Goal: Transaction & Acquisition: Download file/media

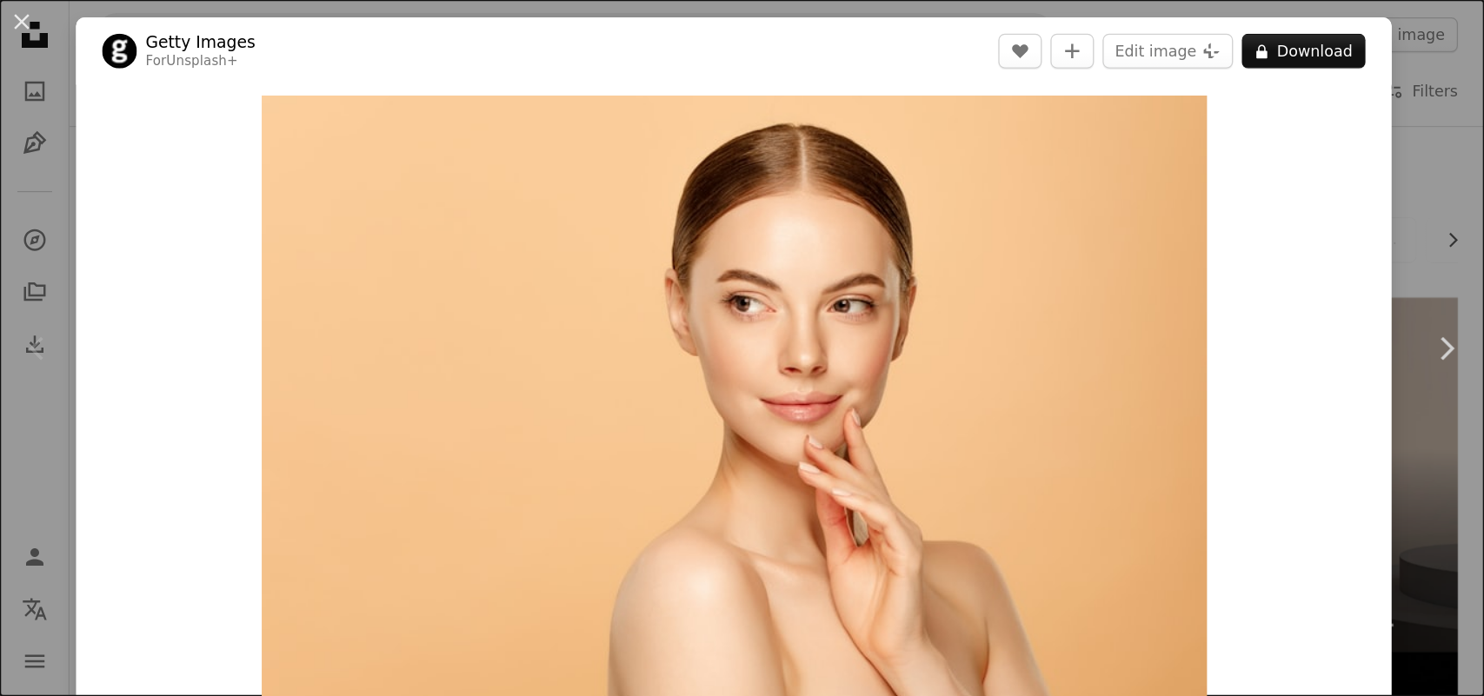
scroll to position [63, 0]
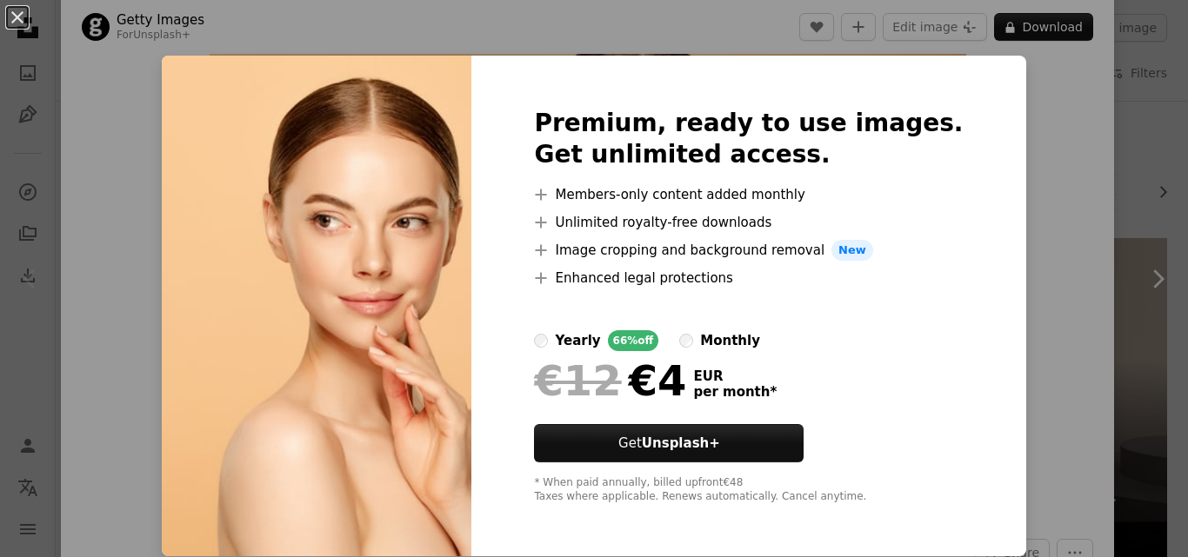
click at [1024, 128] on div "An X shape Premium, ready to use images. Get unlimited access. A plus sign Memb…" at bounding box center [594, 278] width 1188 height 557
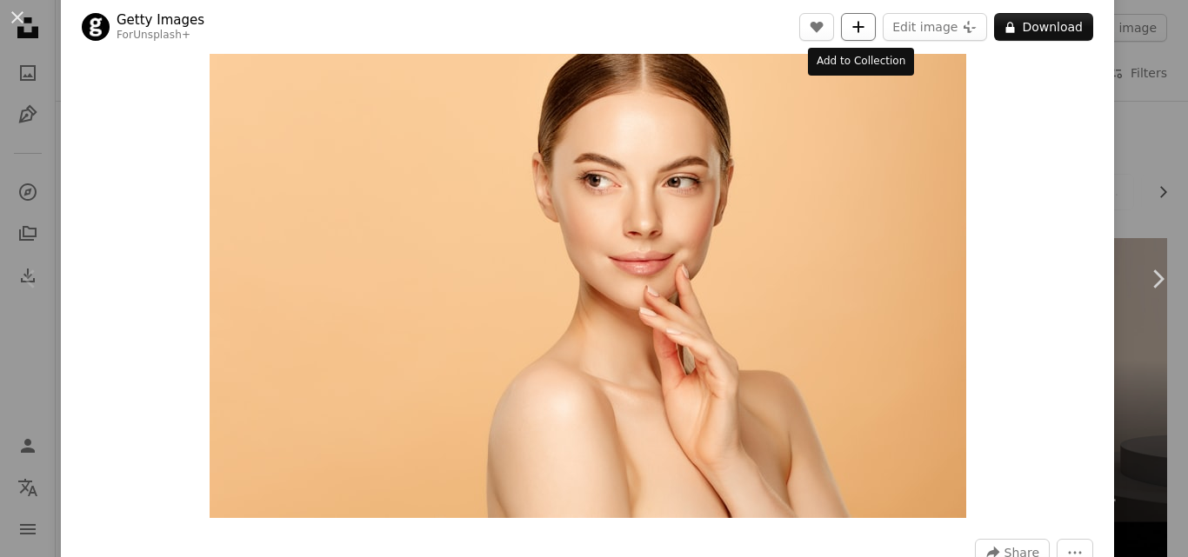
click at [851, 26] on icon "A plus sign" at bounding box center [858, 27] width 14 height 14
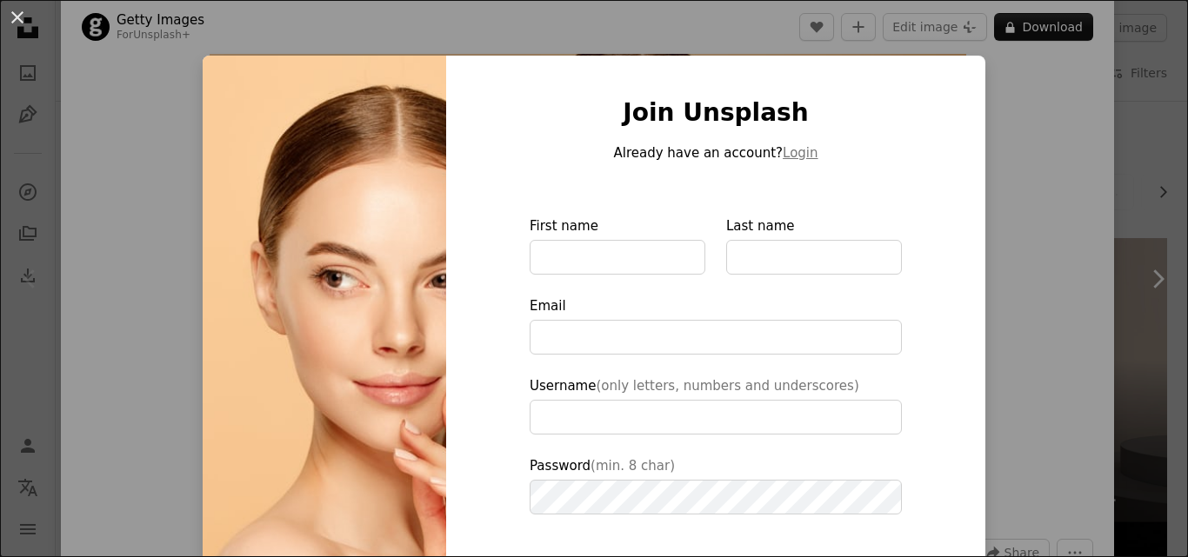
click at [1040, 100] on div "An X shape Join Unsplash Already have an account? Login First name Last name Em…" at bounding box center [594, 278] width 1188 height 557
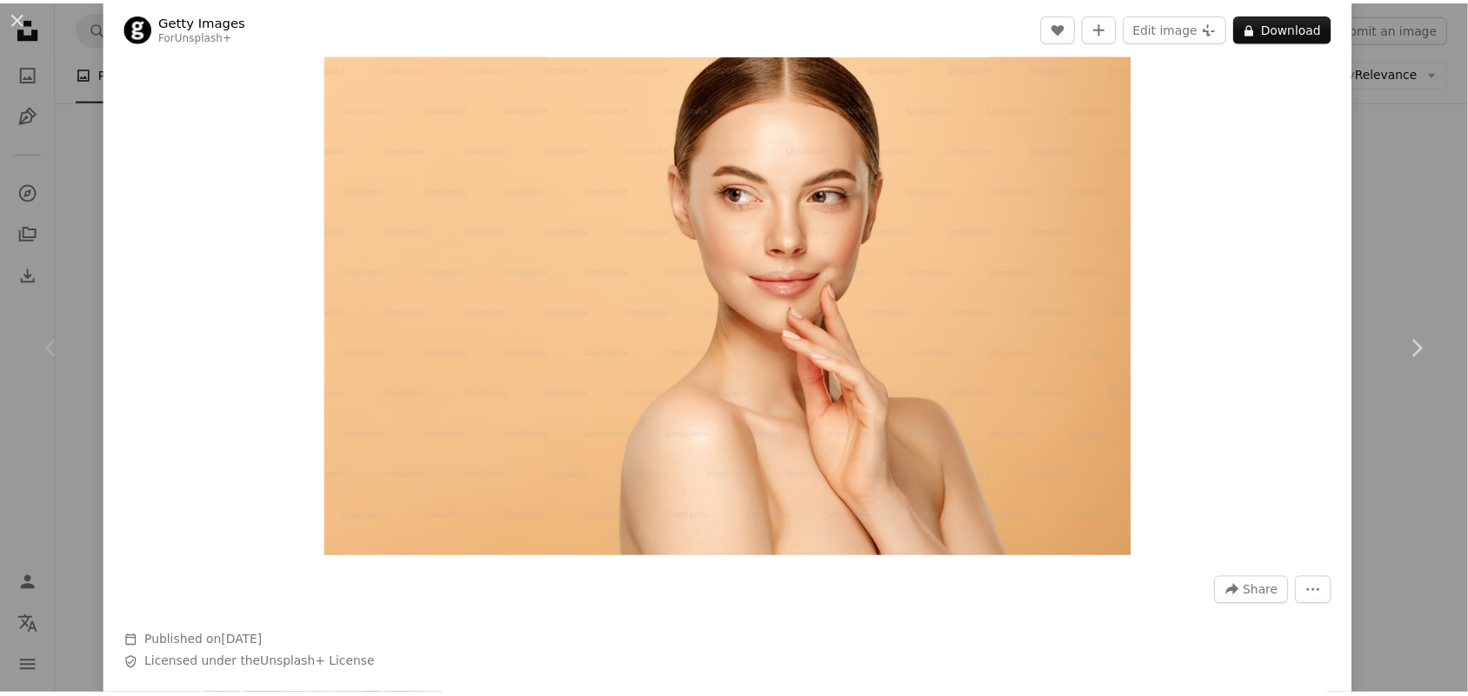
scroll to position [63, 0]
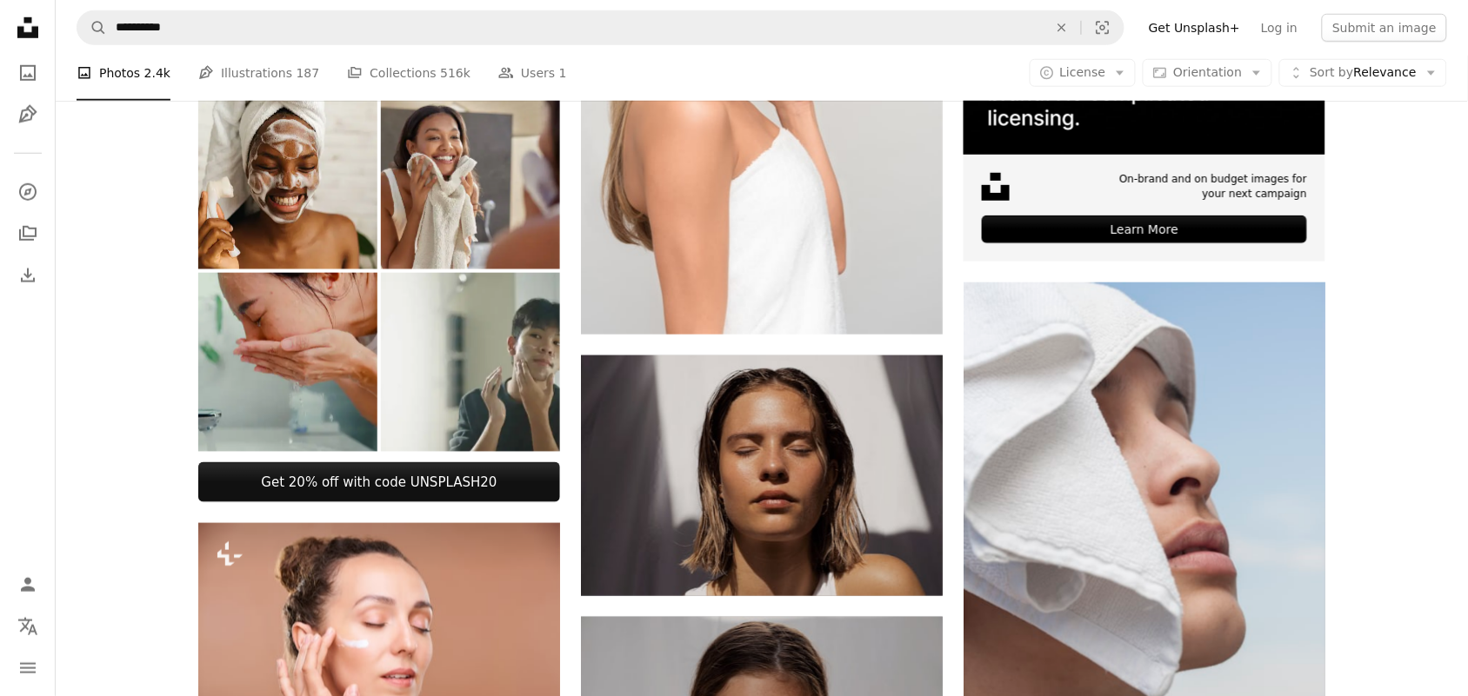
scroll to position [514, 0]
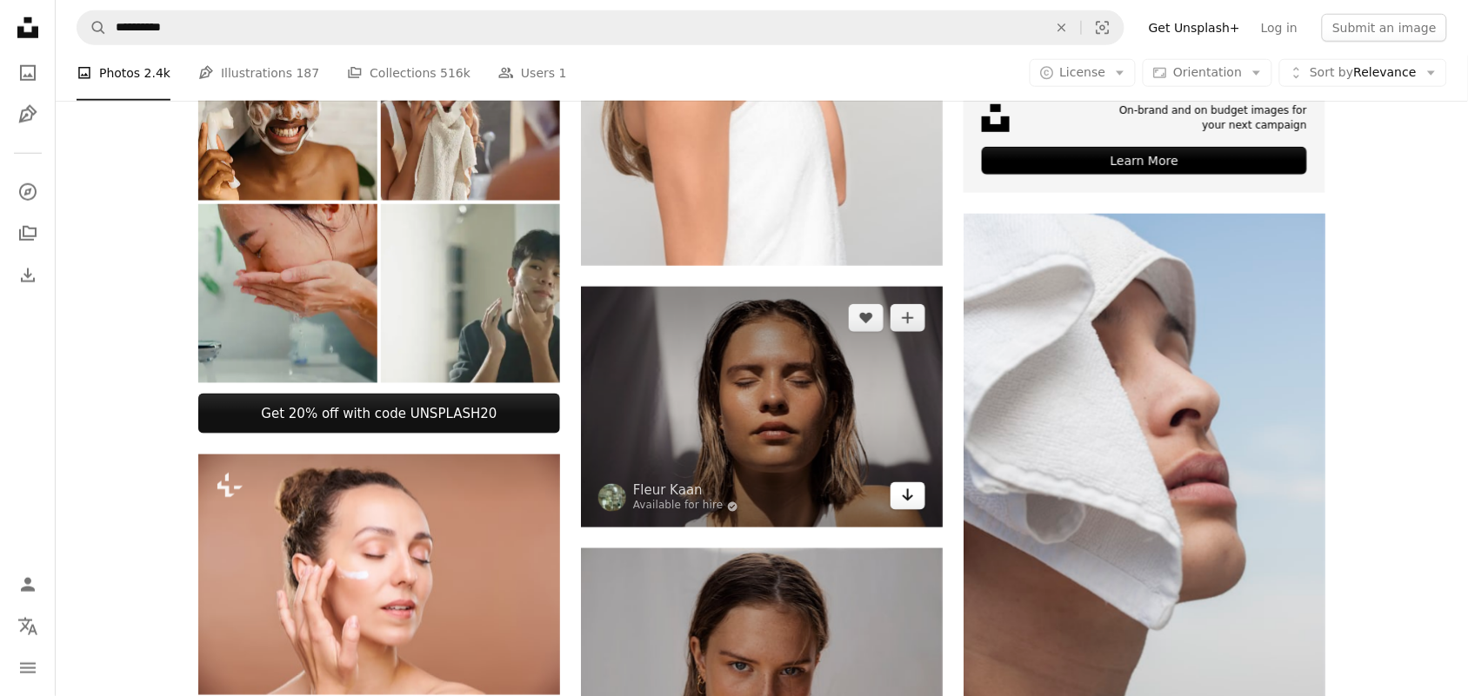
click at [910, 498] on icon "Download" at bounding box center [908, 496] width 11 height 12
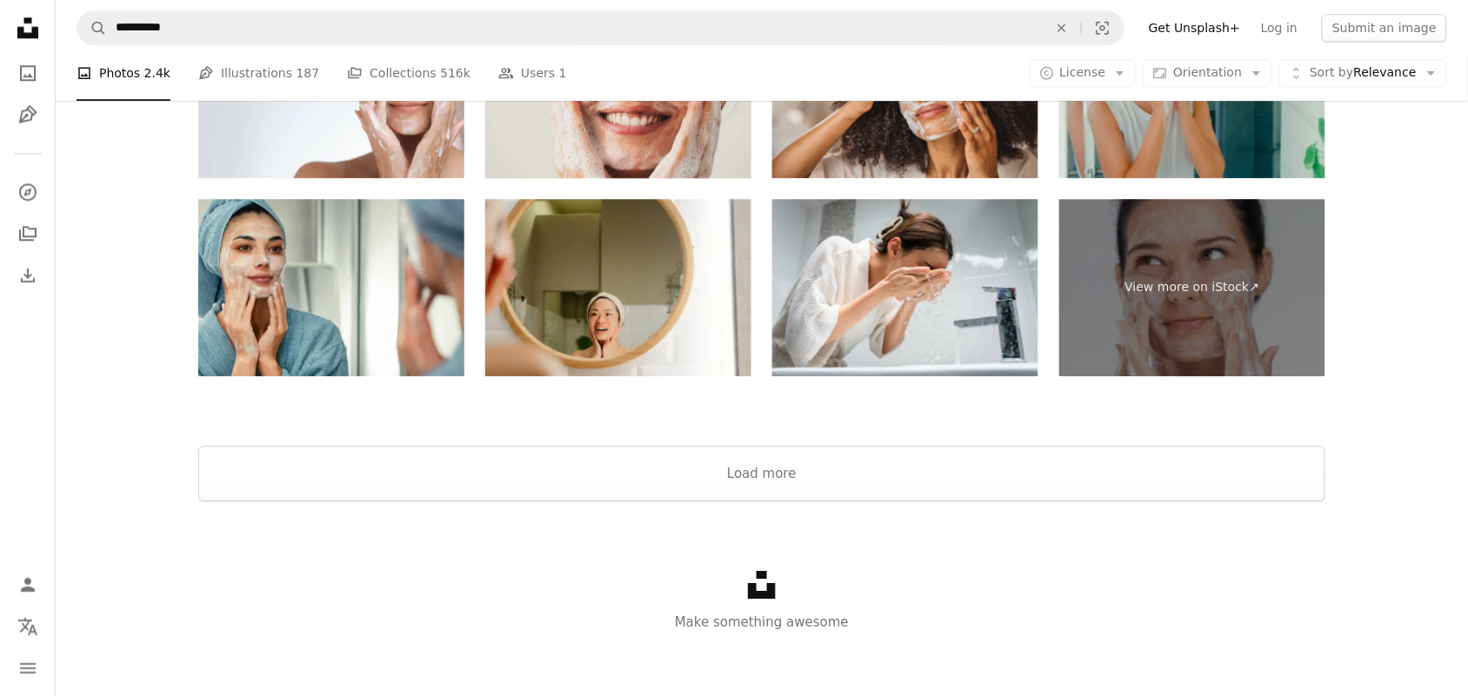
scroll to position [3333, 0]
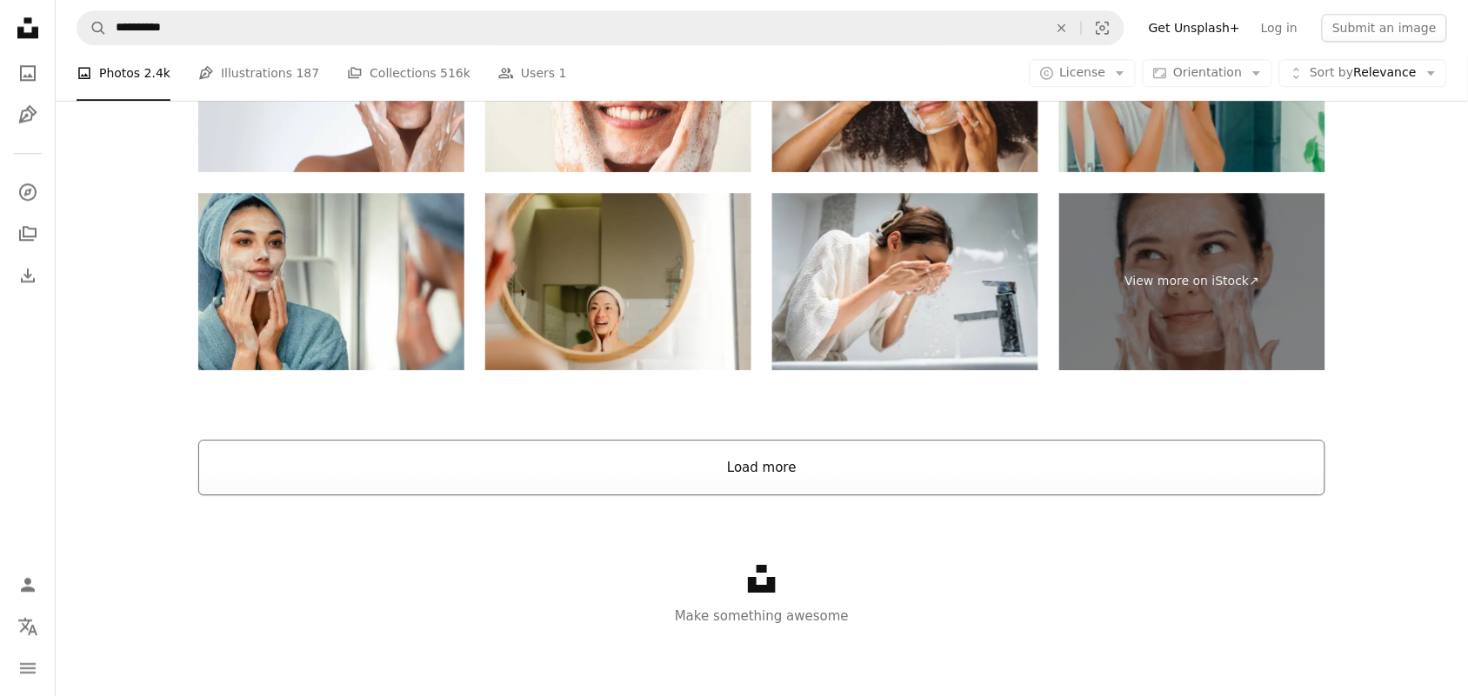
click at [730, 459] on button "Load more" at bounding box center [761, 468] width 1127 height 56
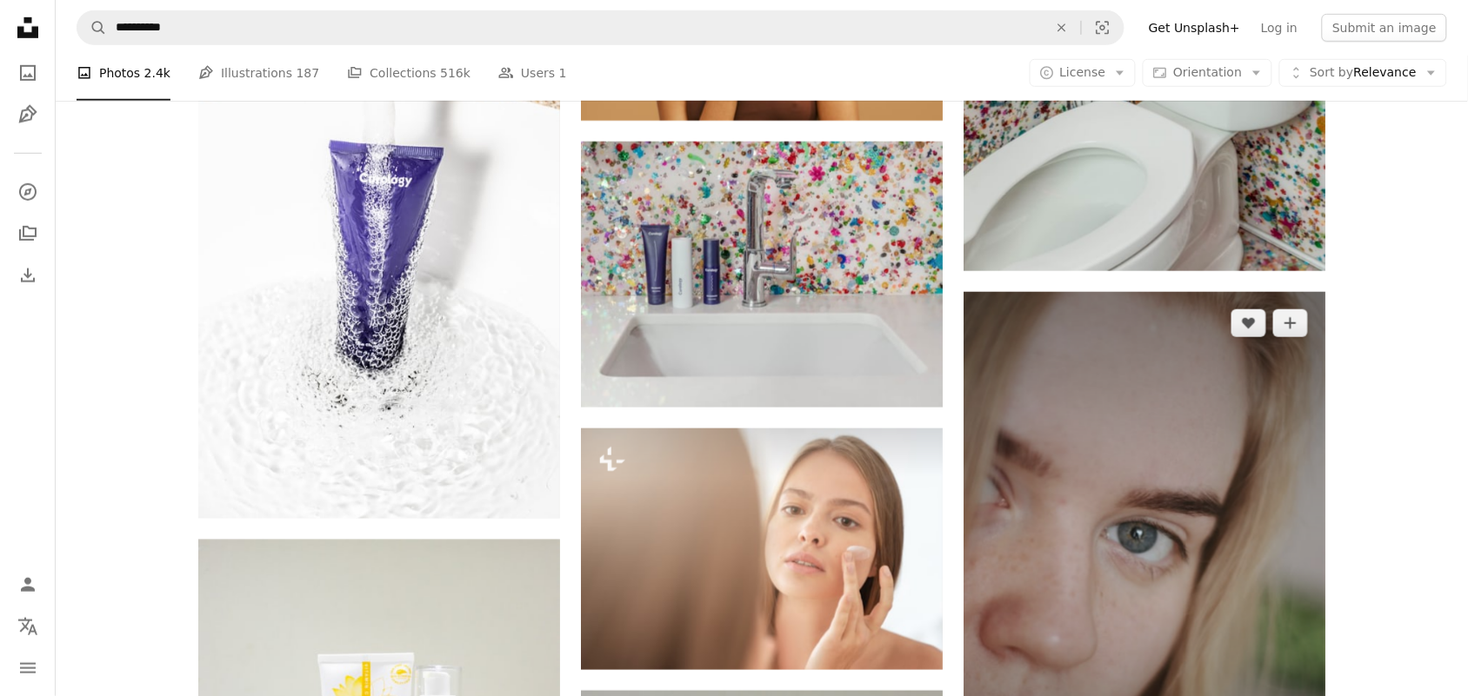
scroll to position [4543, 0]
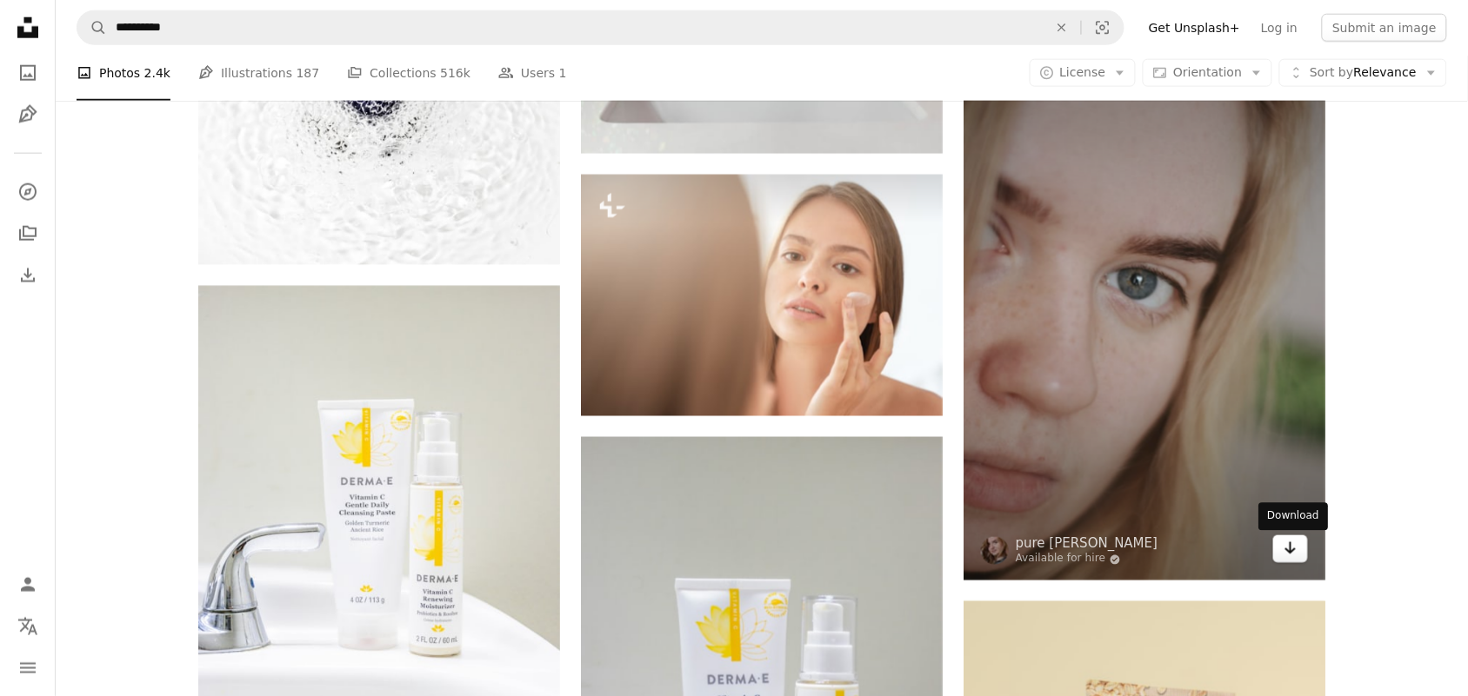
click at [1187, 555] on icon "Arrow pointing down" at bounding box center [1290, 548] width 14 height 21
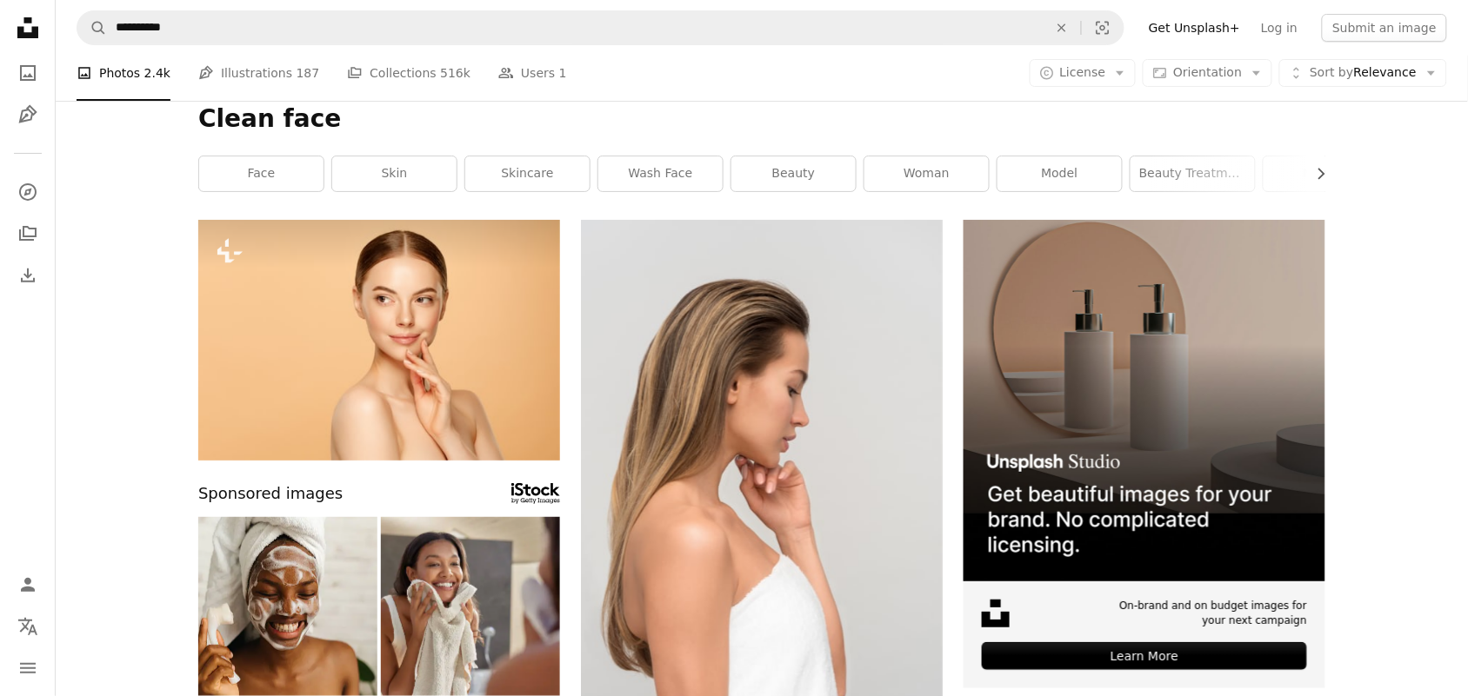
scroll to position [0, 0]
